Goal: Information Seeking & Learning: Learn about a topic

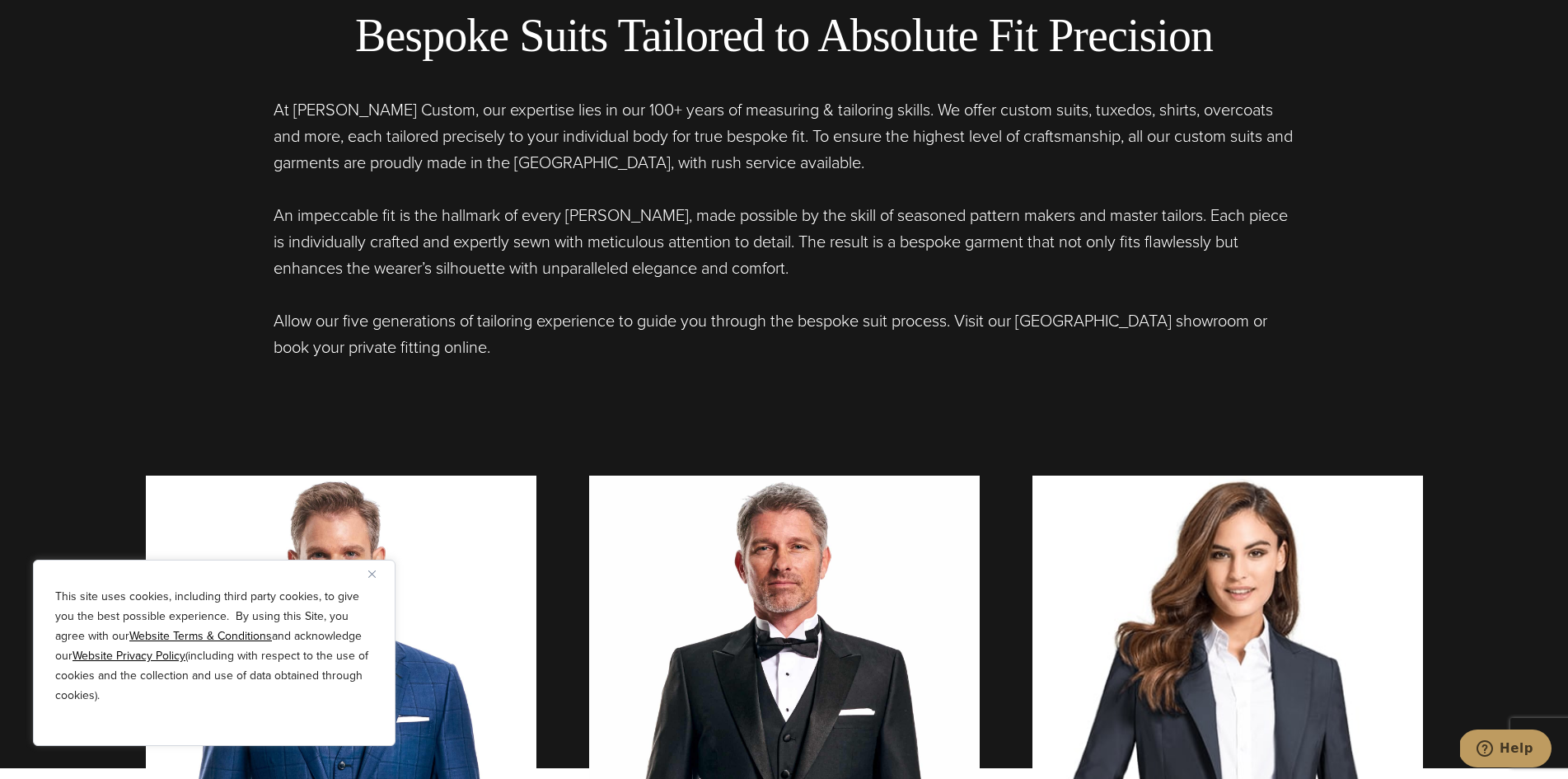
scroll to position [1336, 0]
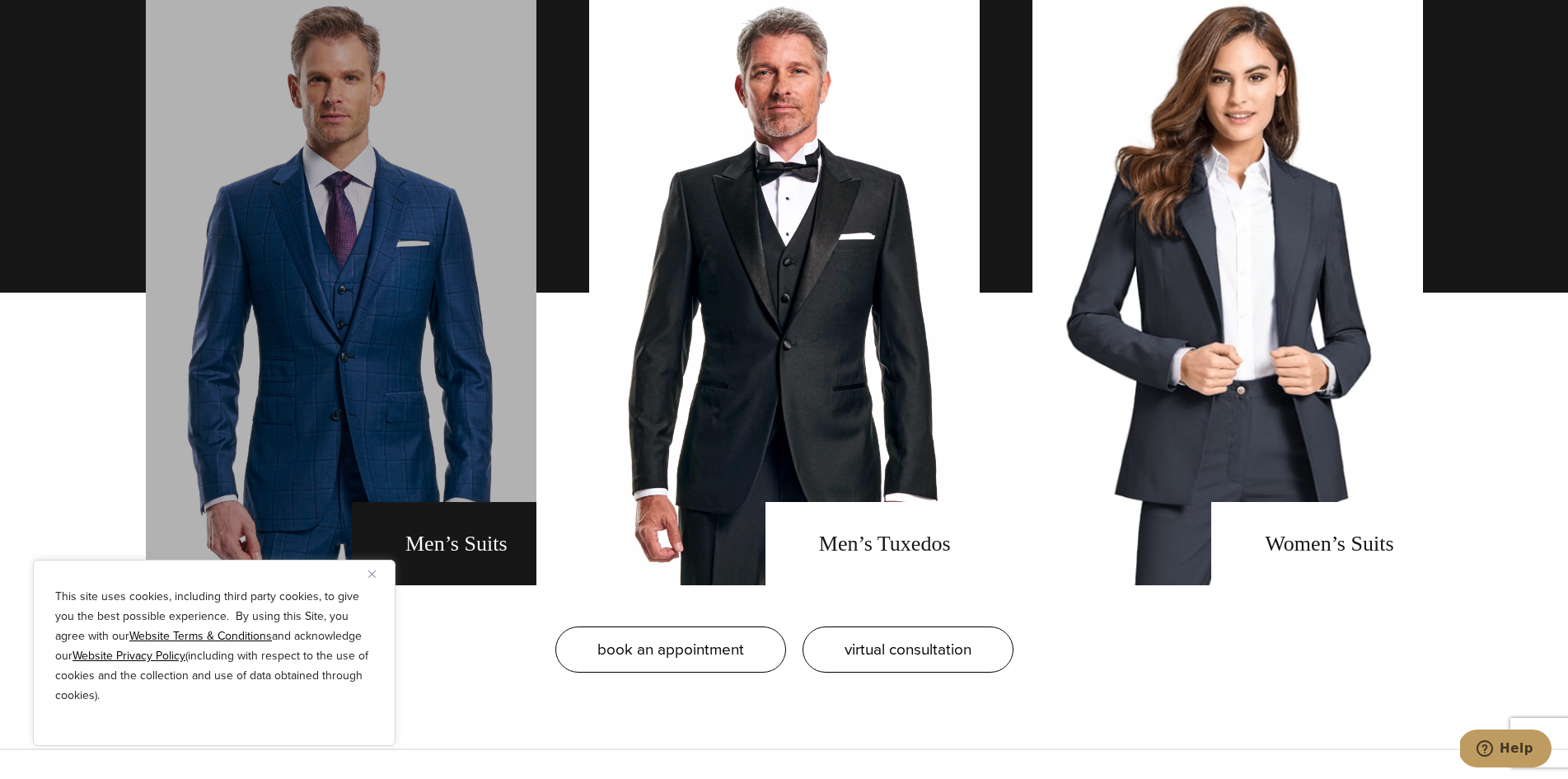
click at [167, 170] on link "men's suits" at bounding box center [341, 292] width 391 height 585
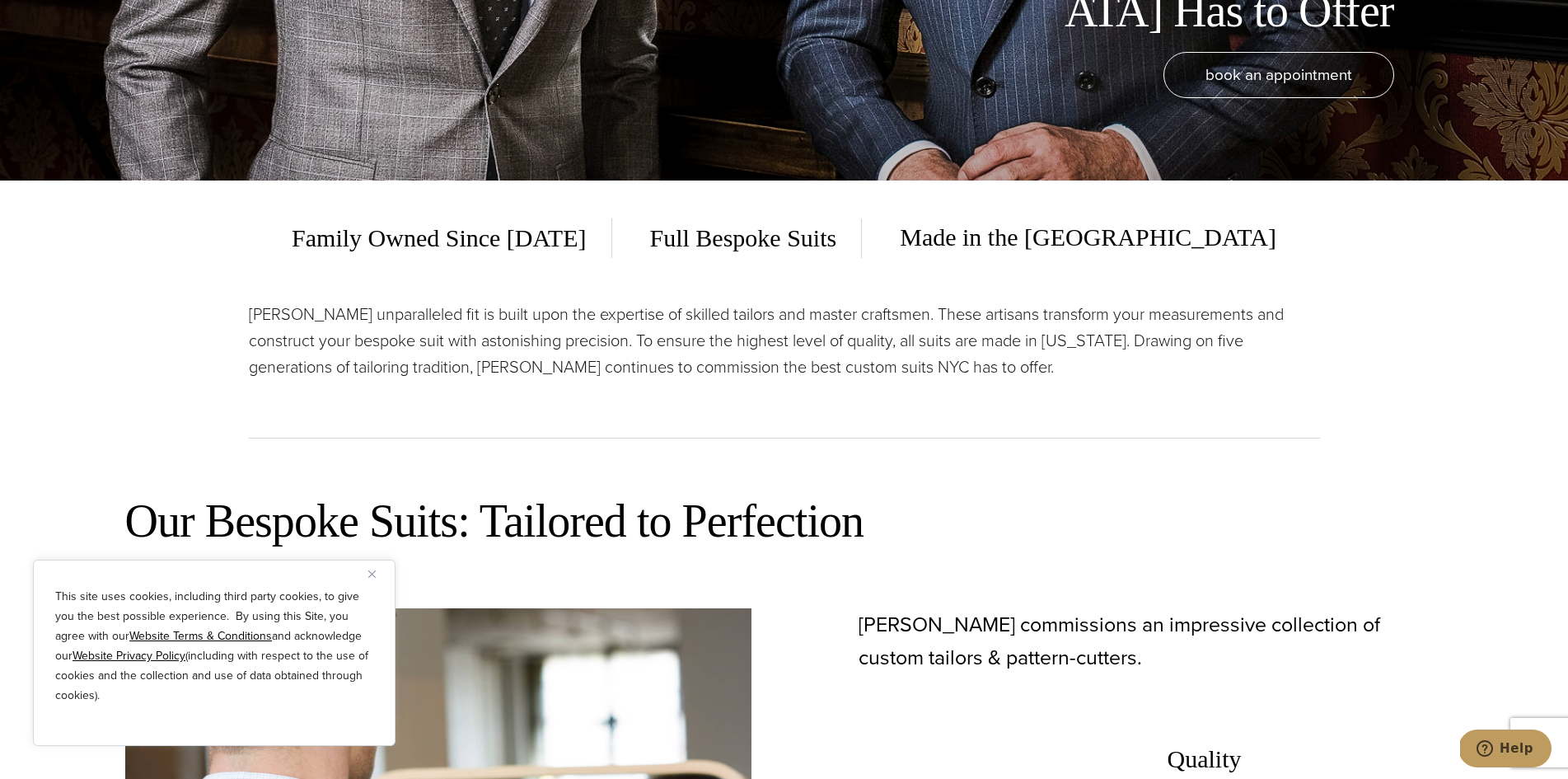
scroll to position [602, 0]
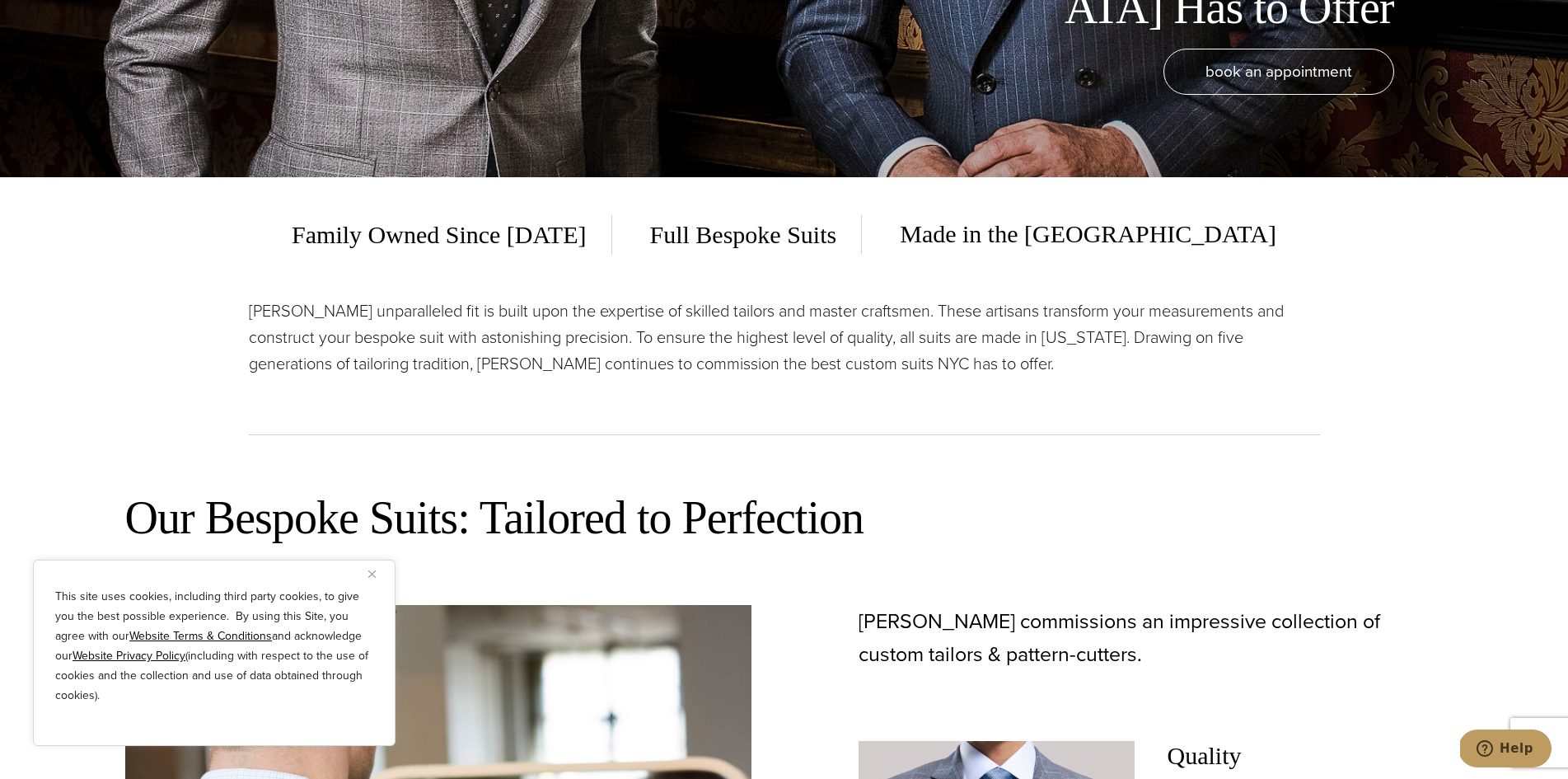
click at [179, 630] on u "Website Terms & Conditions" at bounding box center [200, 636] width 142 height 17
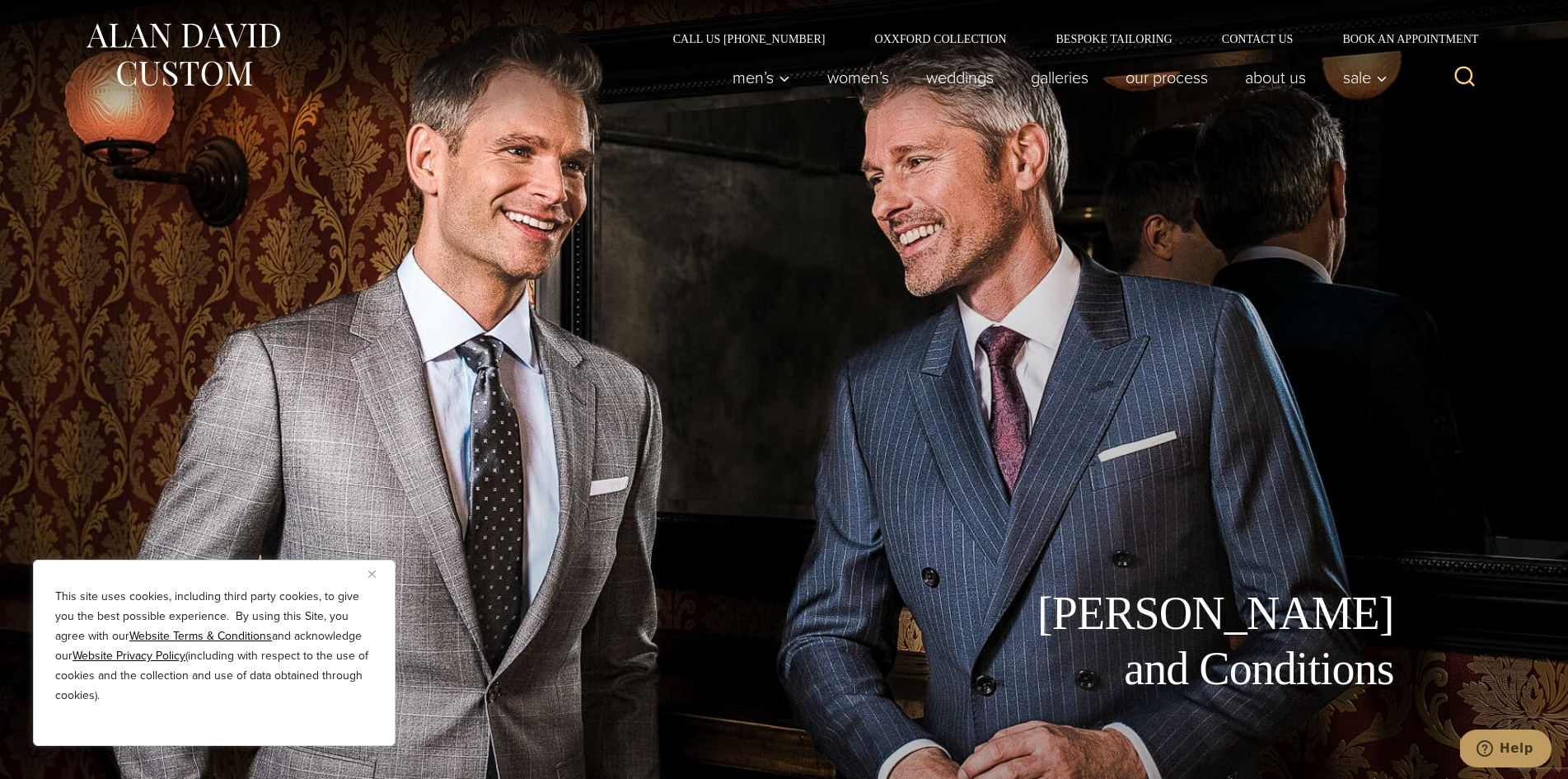
scroll to position [33, 0]
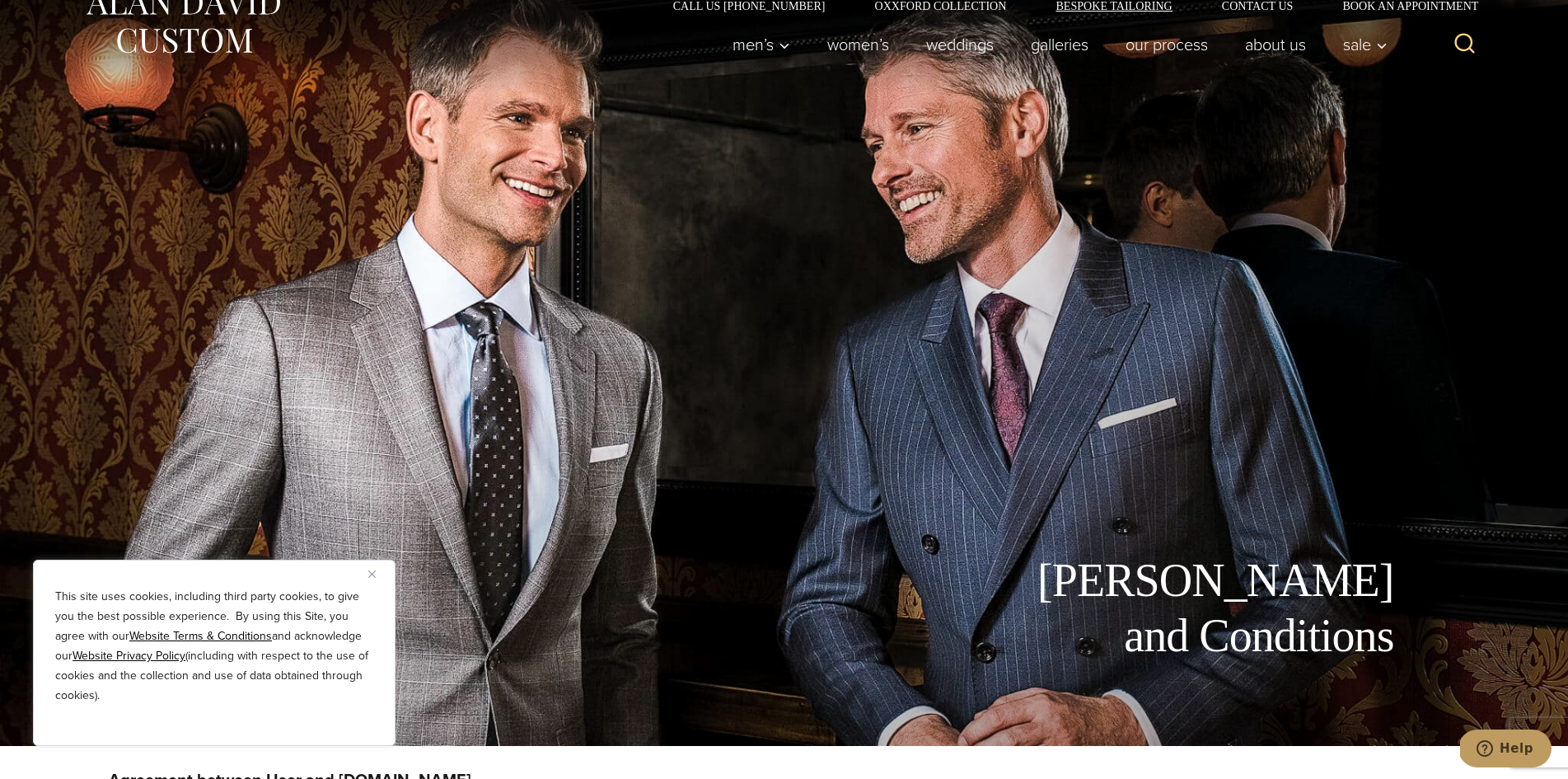
click at [1041, 4] on link "Bespoke Tailoring" at bounding box center [1113, 6] width 166 height 12
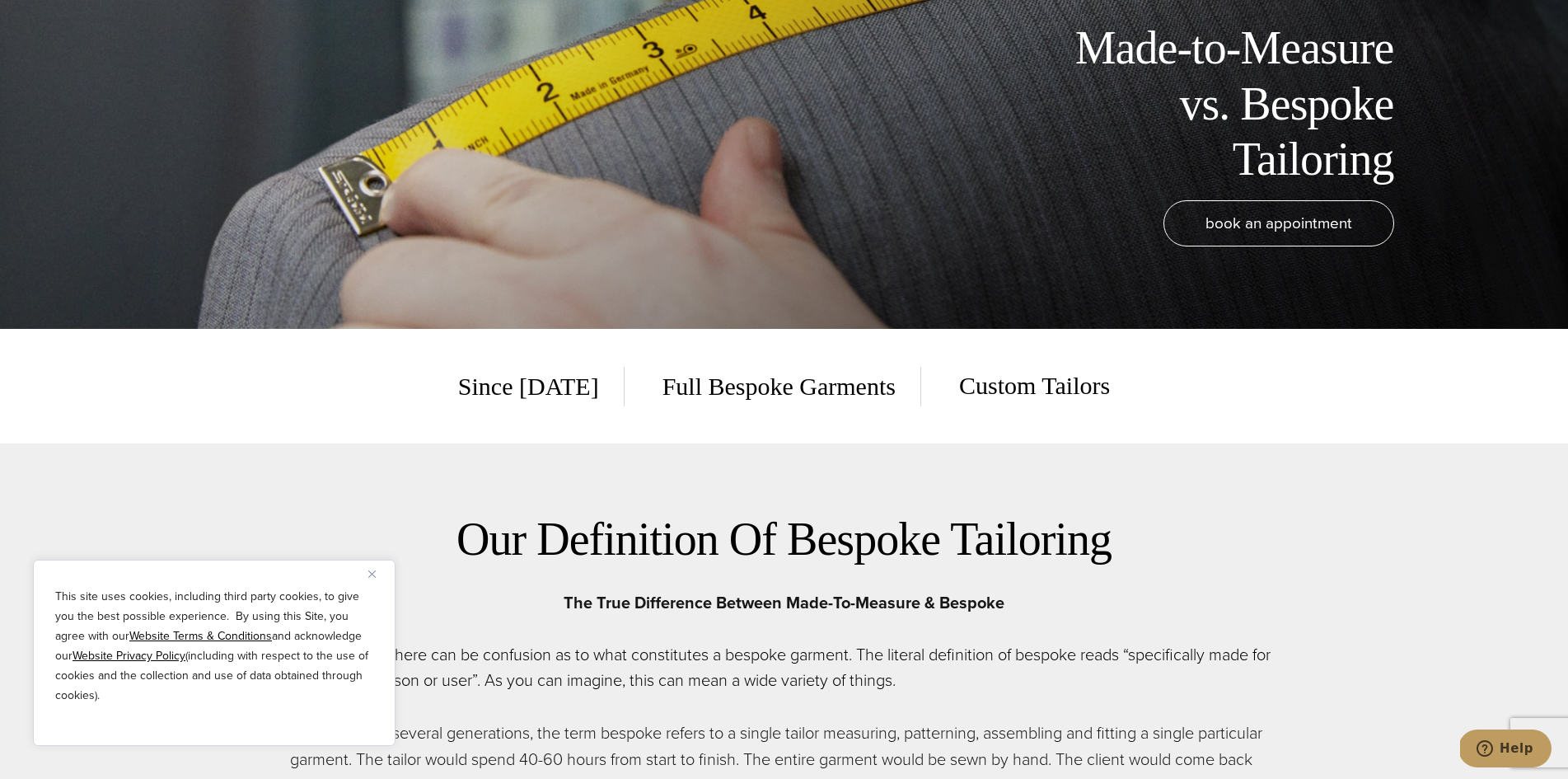
scroll to position [368, 0]
